Goal: Task Accomplishment & Management: Use online tool/utility

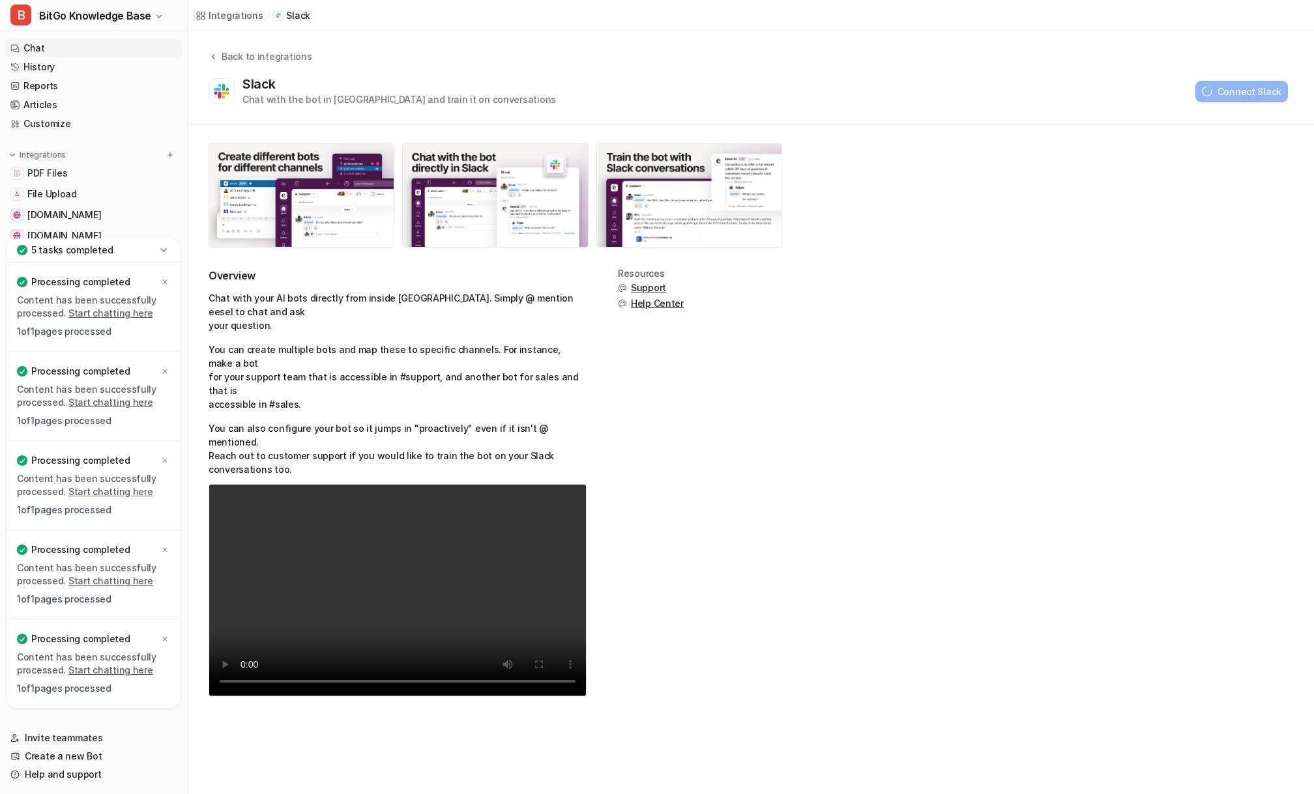
click at [41, 44] on link "Chat" at bounding box center [93, 48] width 177 height 18
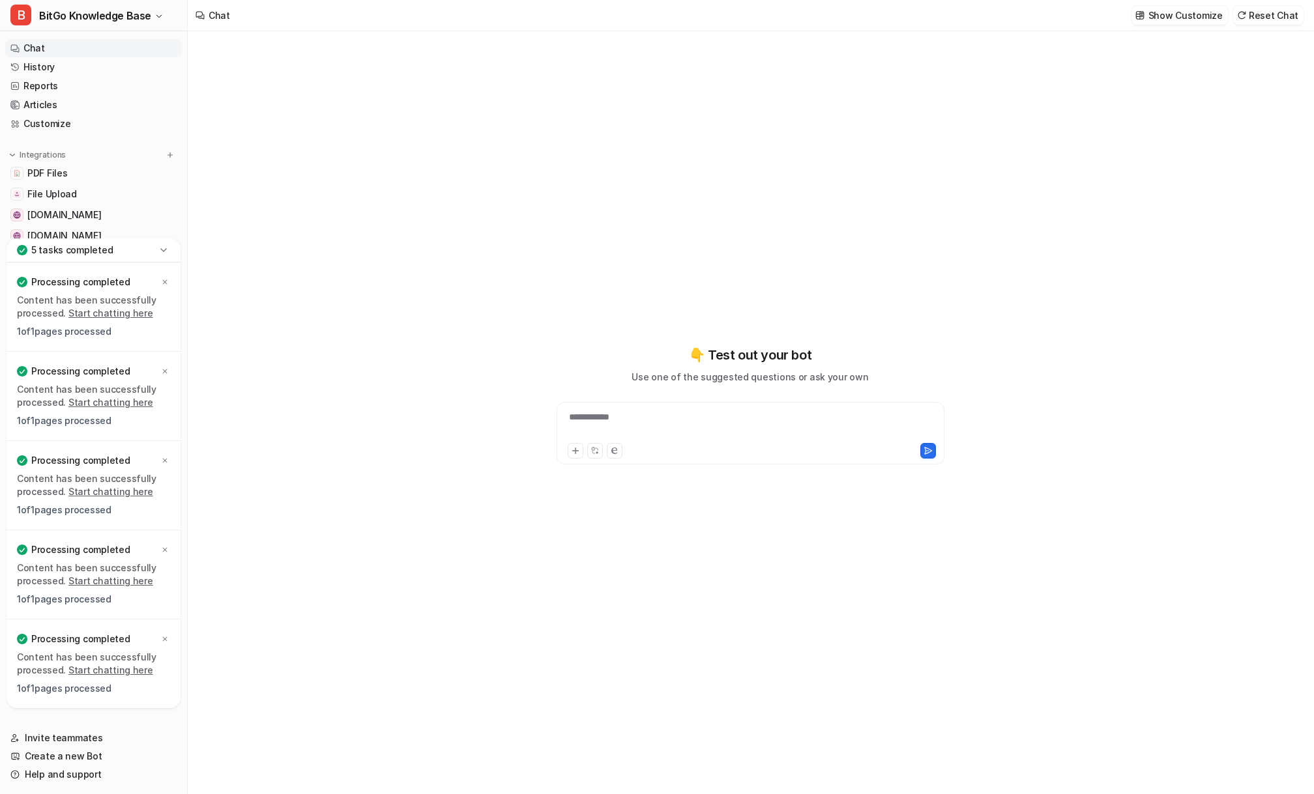
type textarea "**********"
click at [166, 248] on icon at bounding box center [163, 250] width 13 height 13
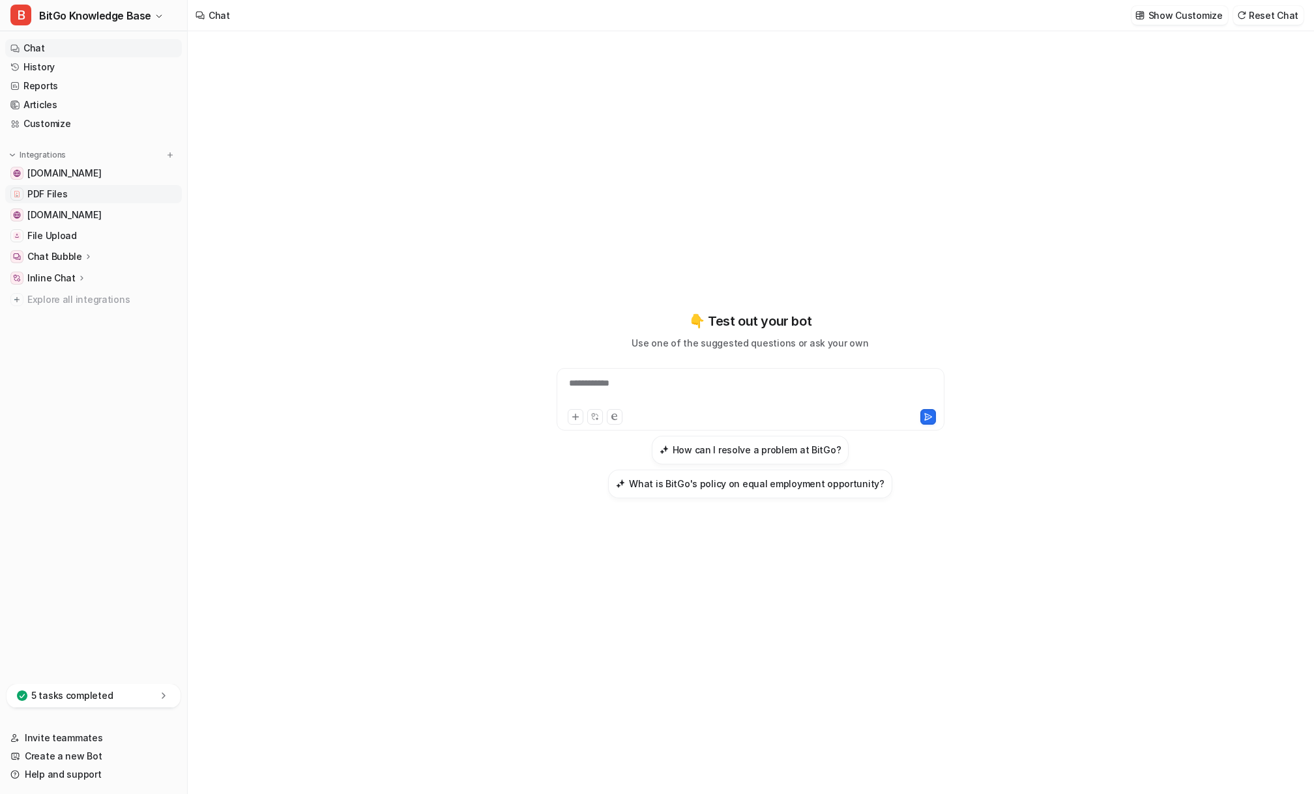
click at [53, 185] on link "PDF Files" at bounding box center [93, 194] width 177 height 18
